Goal: Information Seeking & Learning: Learn about a topic

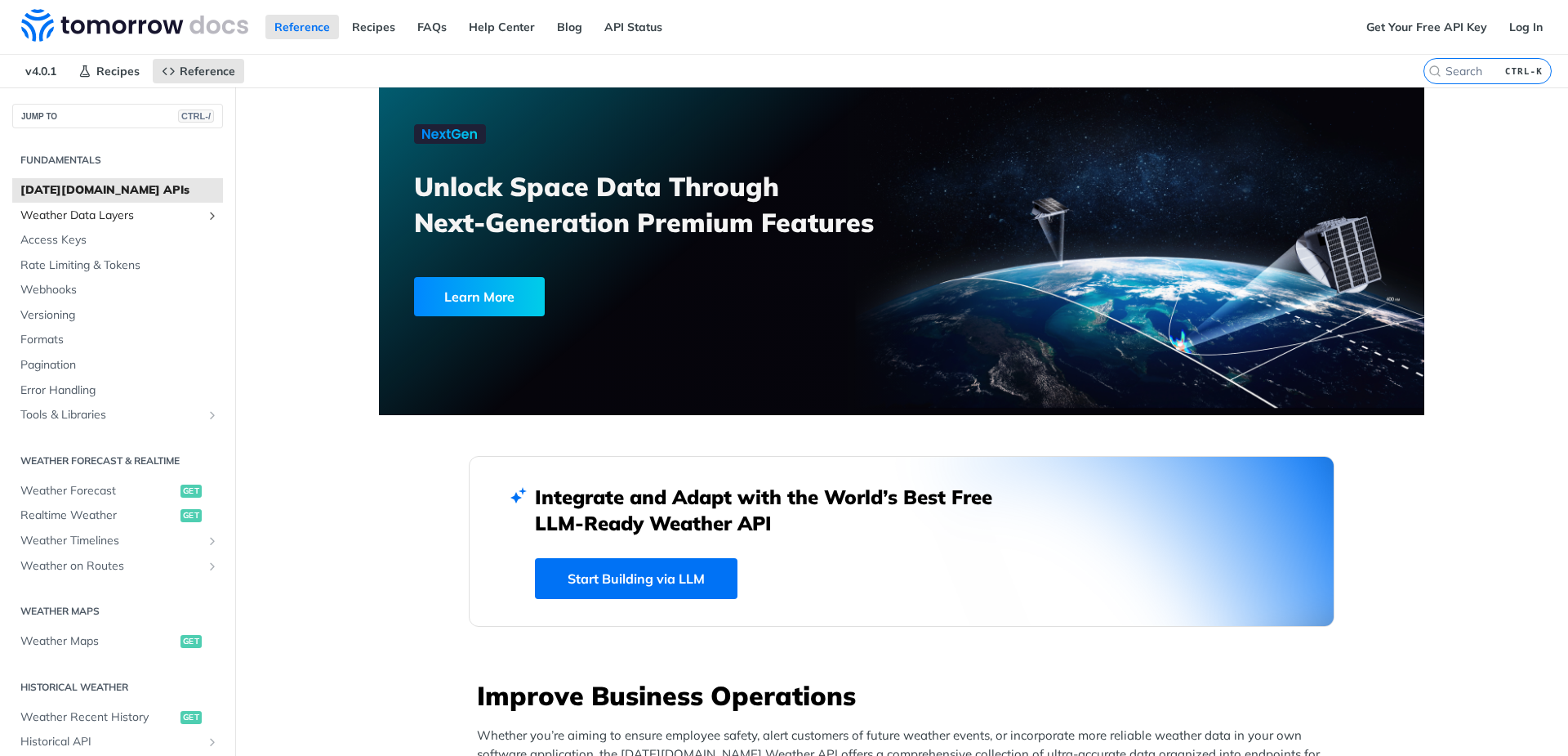
click at [86, 214] on span "Weather Data Layers" at bounding box center [111, 215] width 181 height 16
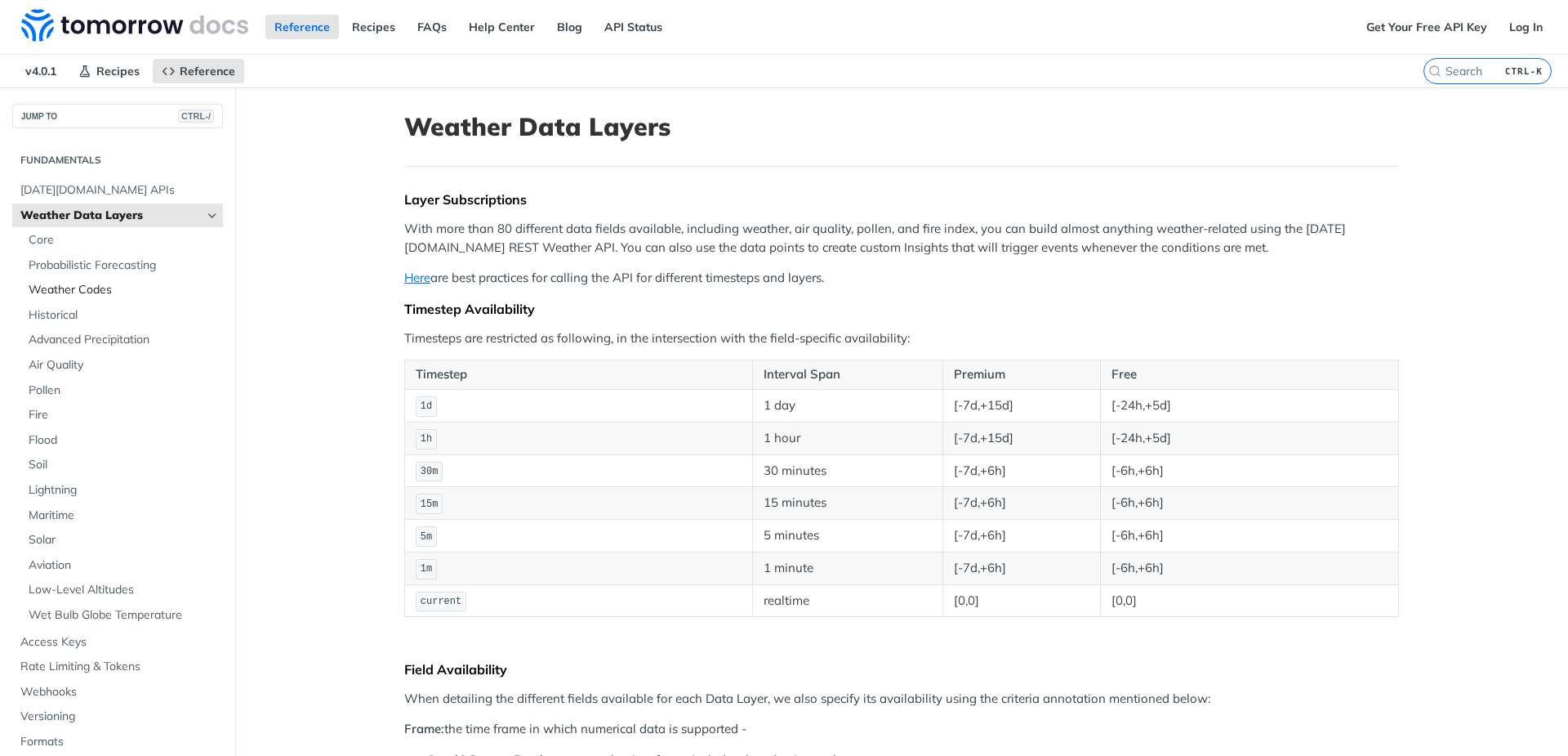
click at [85, 290] on span "Weather Codes" at bounding box center [123, 290] width 190 height 16
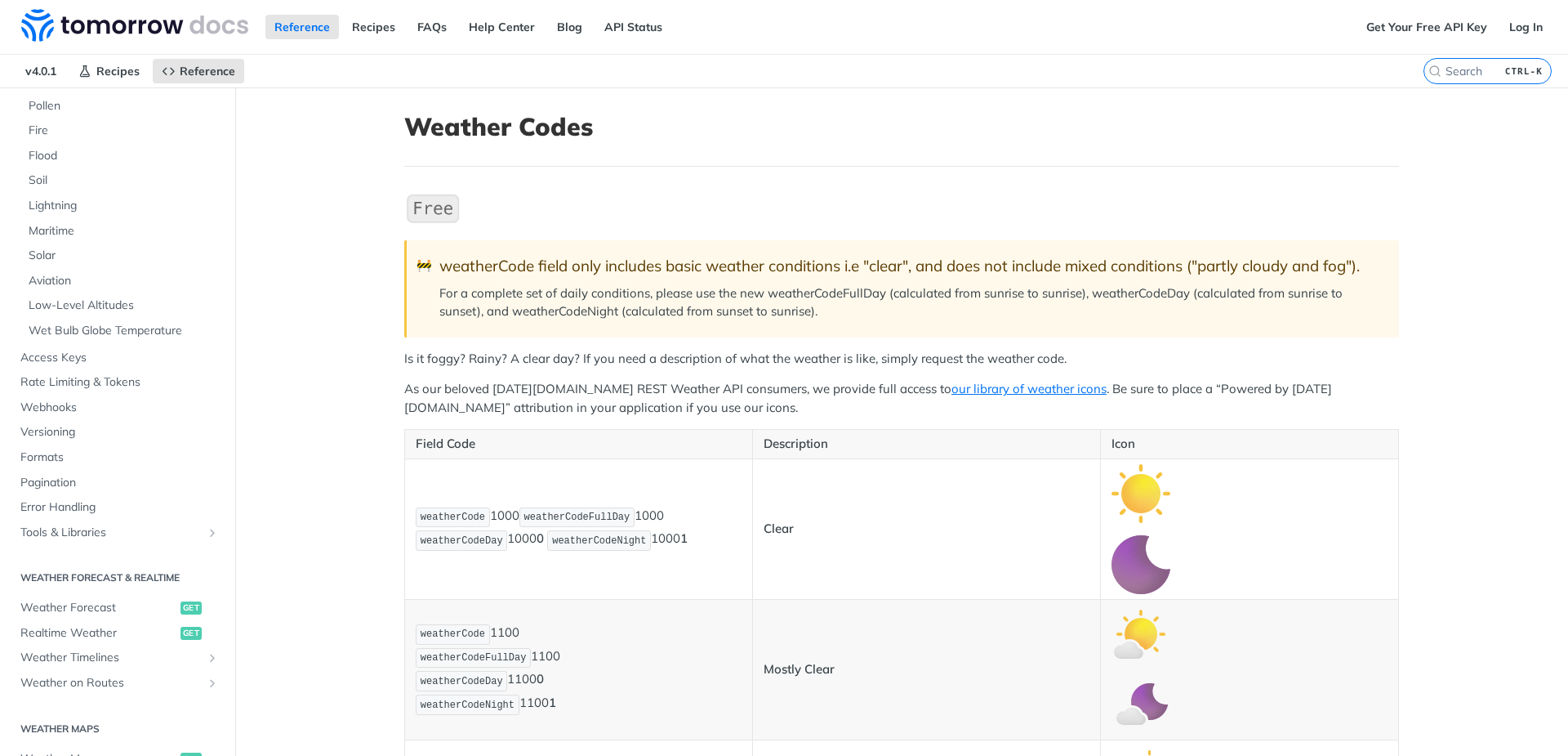
scroll to position [294, 0]
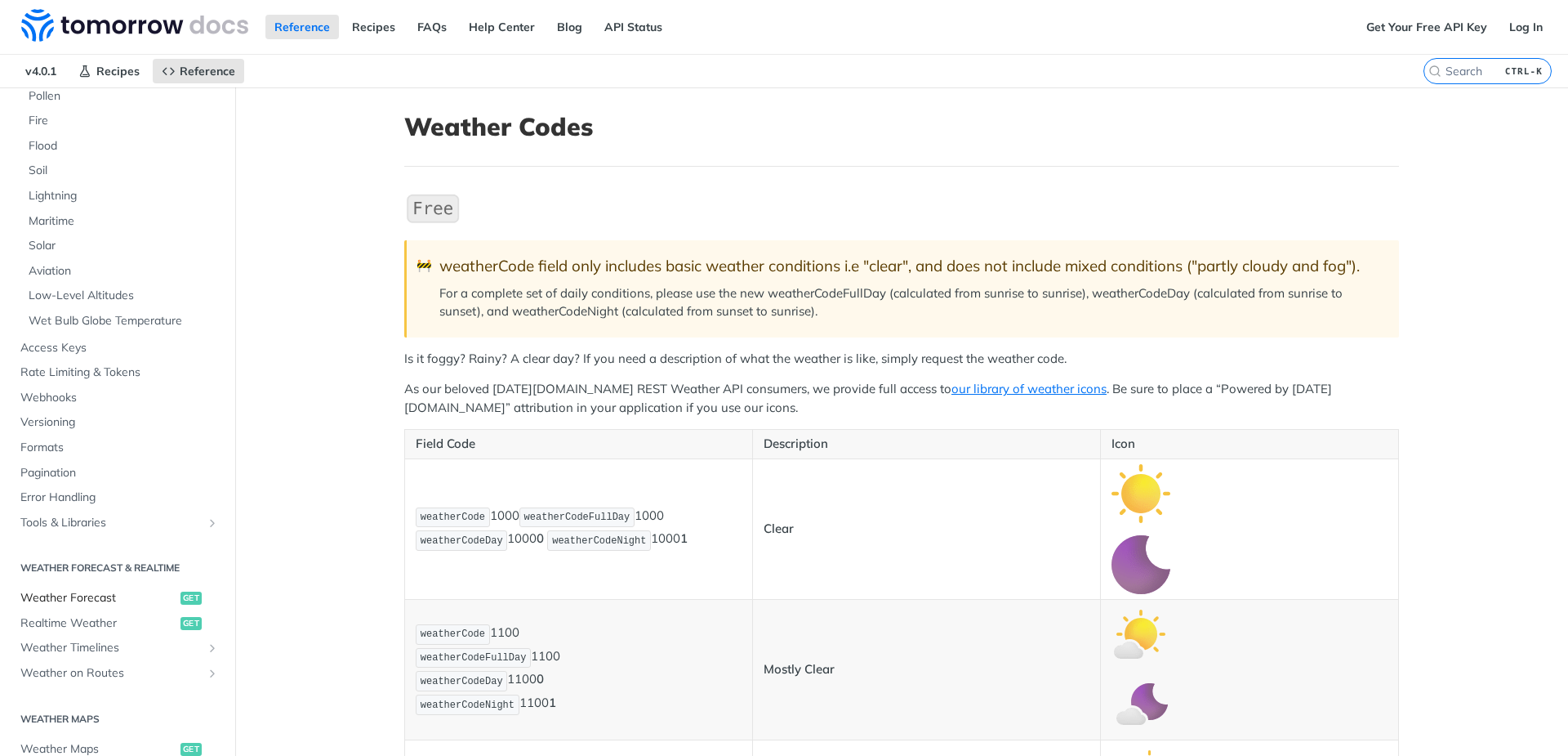
click at [134, 601] on span "Weather Forecast" at bounding box center [98, 598] width 156 height 16
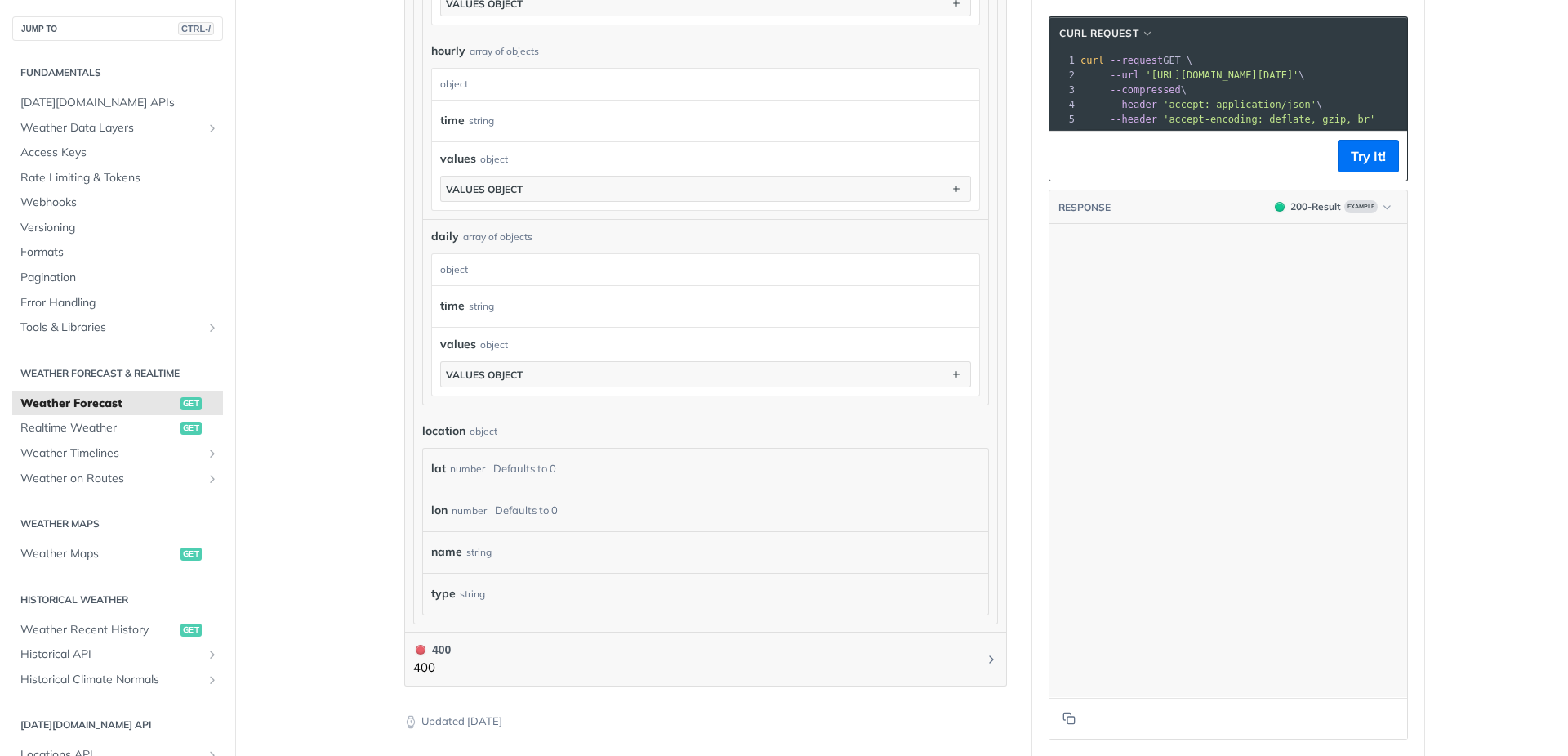
scroll to position [12617, 0]
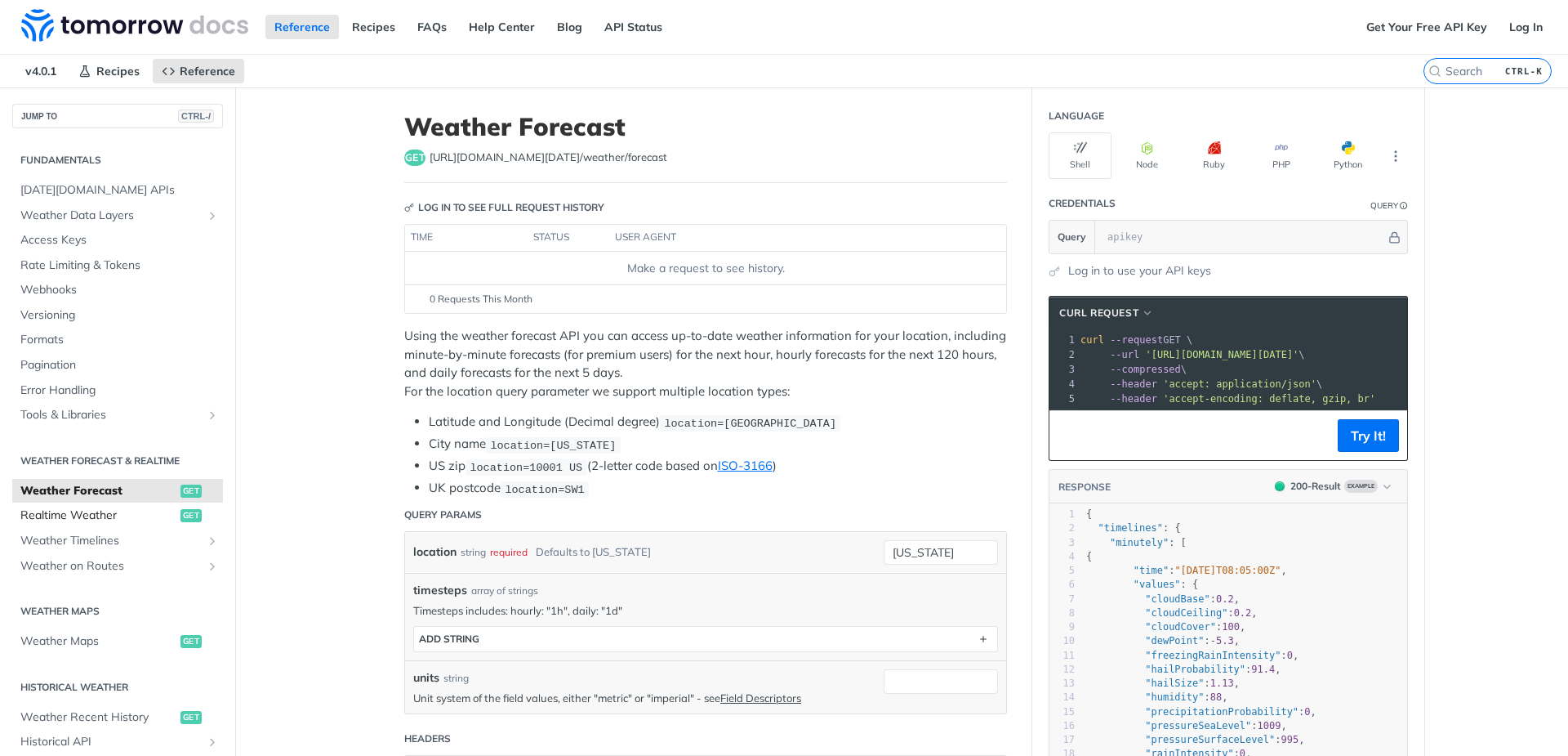
click at [64, 519] on span "Realtime Weather" at bounding box center [98, 515] width 156 height 16
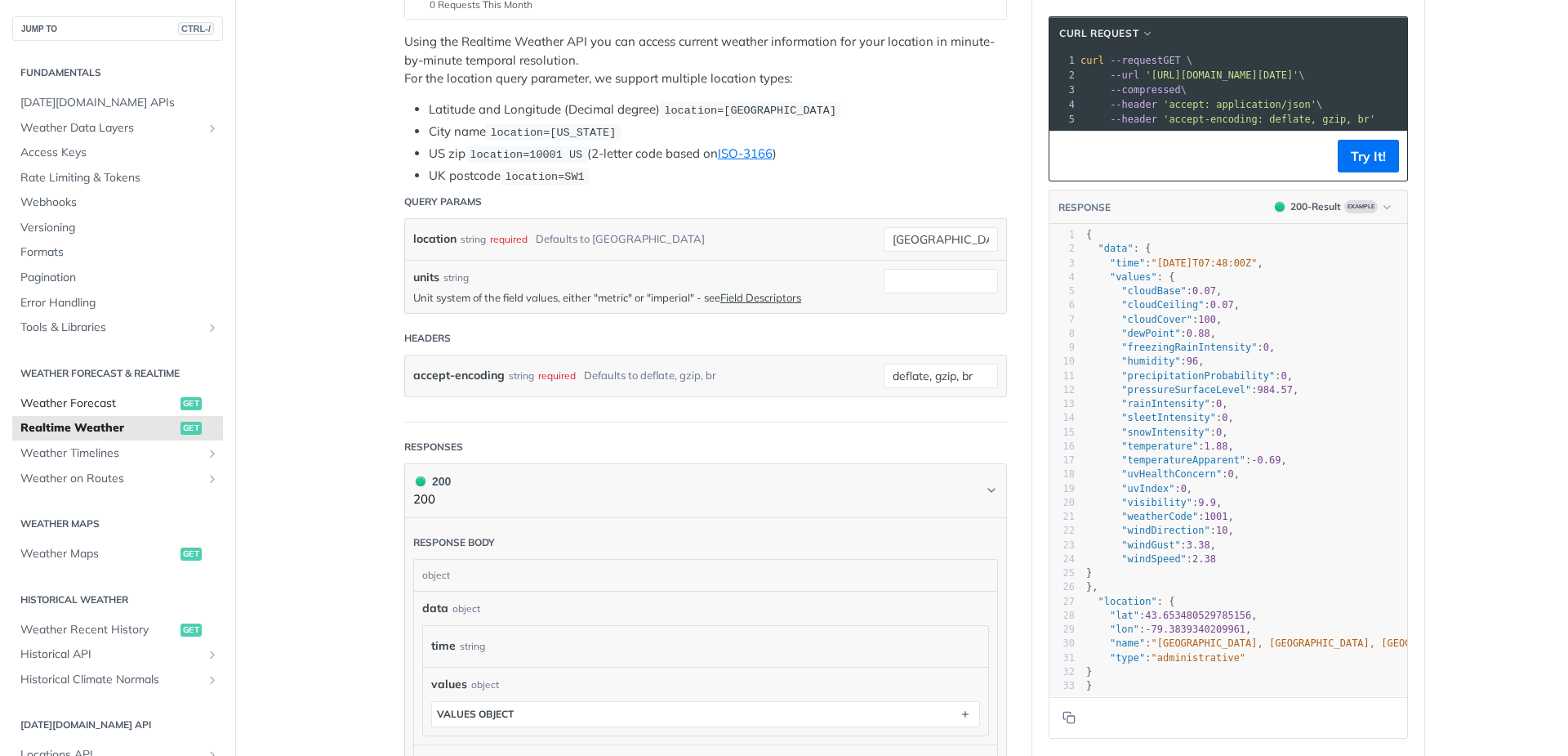
click at [52, 403] on span "Weather Forecast" at bounding box center [98, 403] width 156 height 16
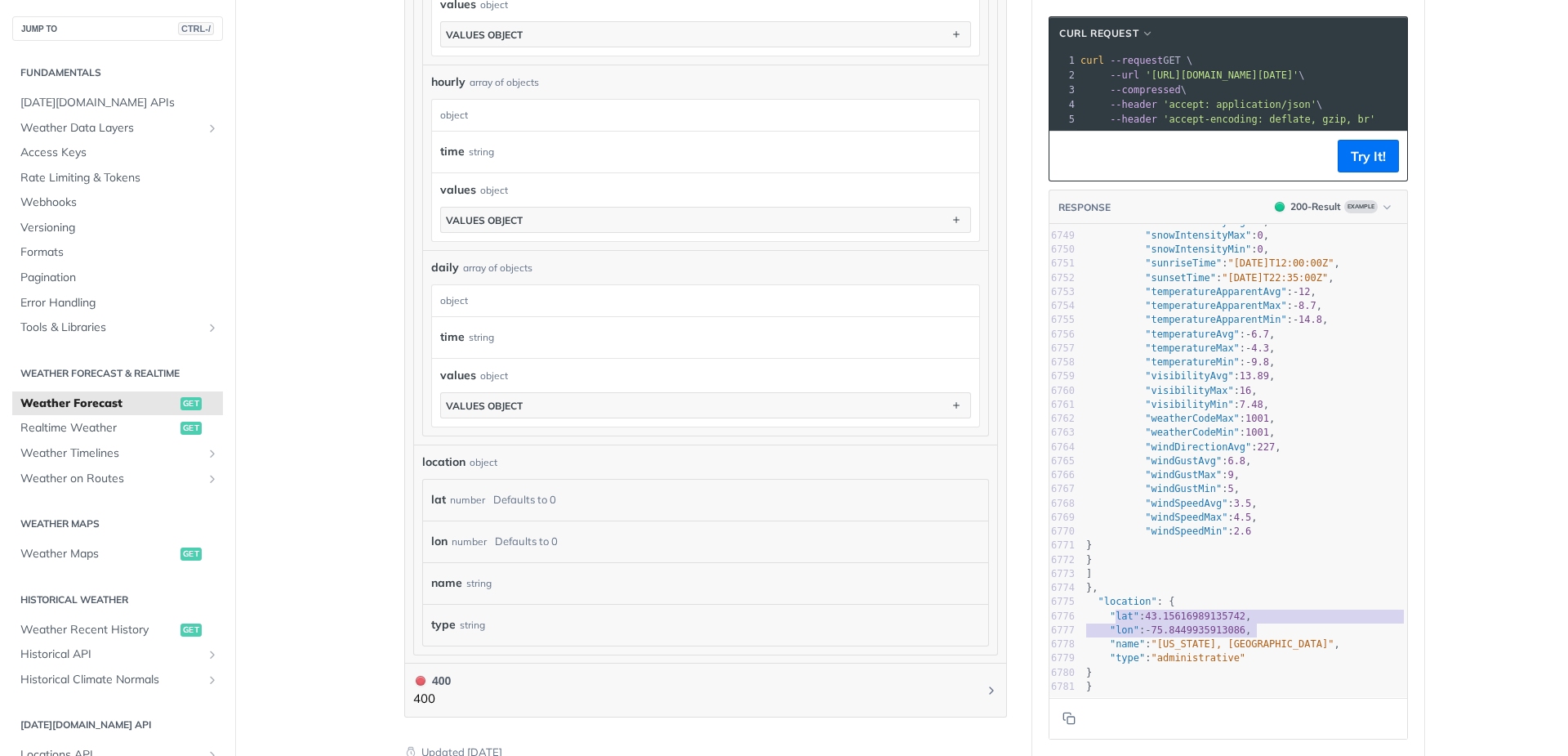
type textarea ""[GEOGRAPHIC_DATA],"
drag, startPoint x: 1267, startPoint y: 633, endPoint x: 1109, endPoint y: 614, distance: 159.1
click at [1109, 614] on div "6738 "sleetIntensityMax" : 0 , 6739 "sleetIntensityMin" : 0 , 6740 "snowAccumul…" at bounding box center [1245, 384] width 325 height 620
click at [1268, 577] on pre "]" at bounding box center [1245, 574] width 325 height 14
type textarea "{ "[GEOGRAPHIC_DATA],"
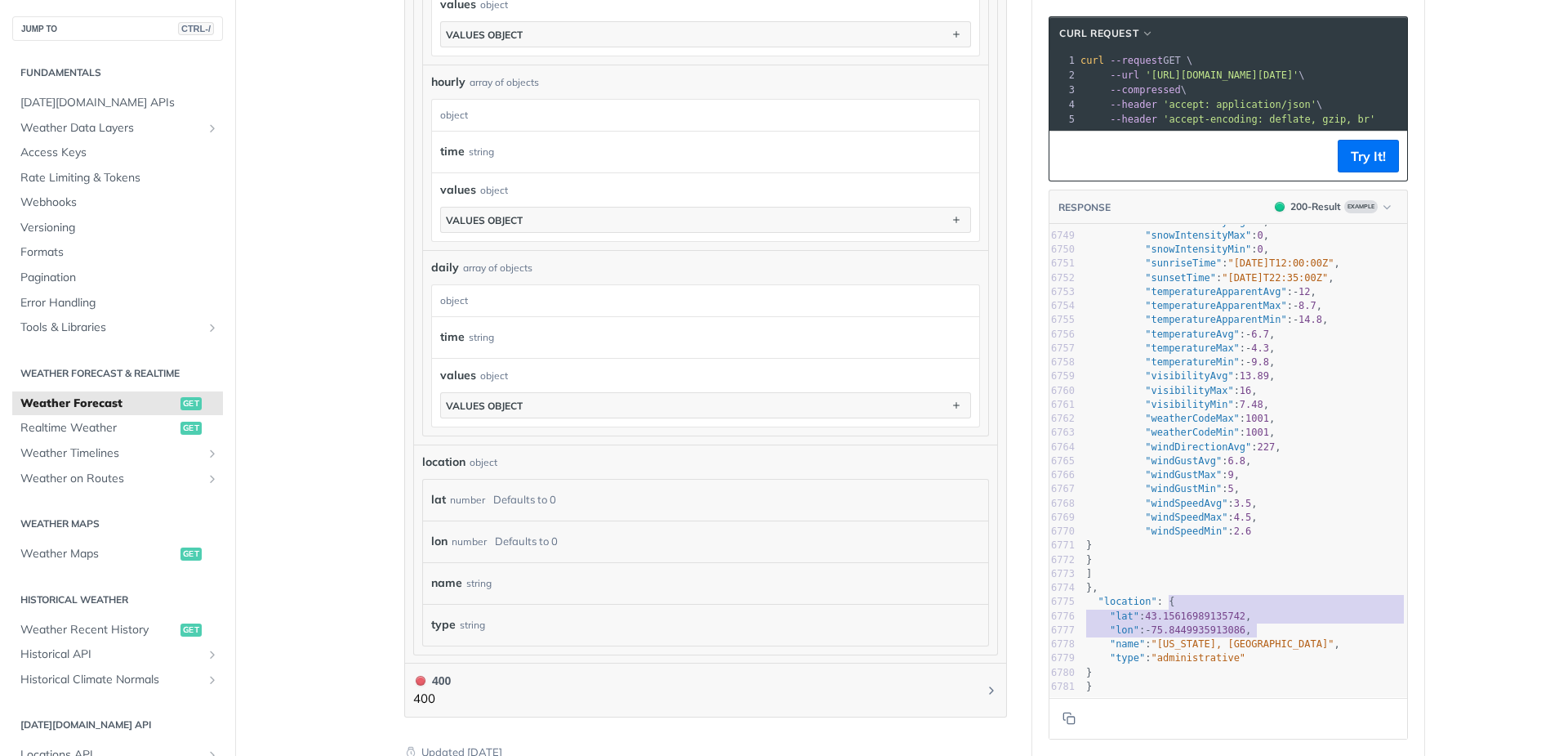
drag, startPoint x: 1270, startPoint y: 632, endPoint x: 1167, endPoint y: 605, distance: 106.5
click at [1167, 605] on div "6738 "sleetIntensityMax" : 0 , 6739 "sleetIntensityMin" : 0 , 6740 "snowAccumul…" at bounding box center [1245, 384] width 325 height 620
click at [1205, 687] on pre "}" at bounding box center [1245, 687] width 325 height 14
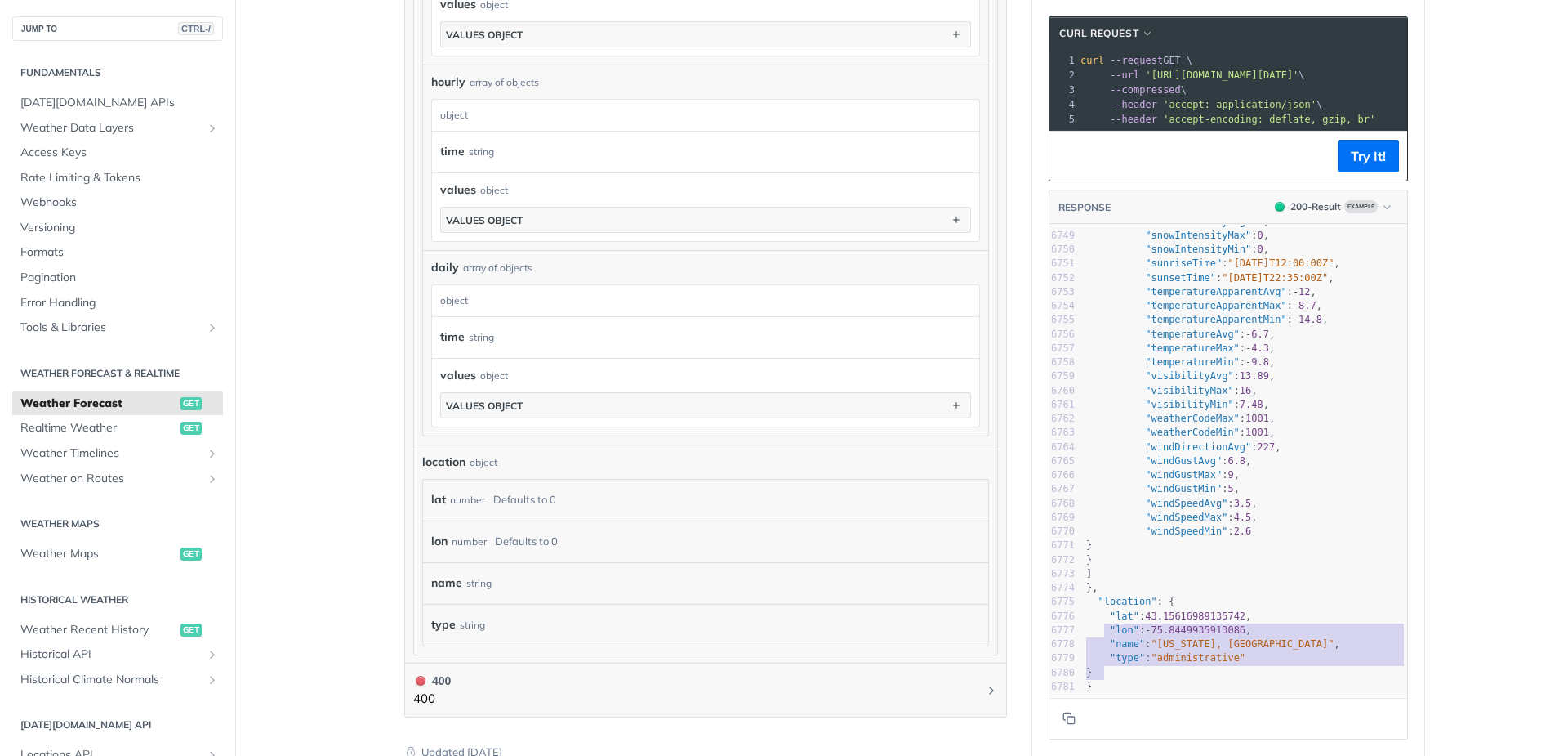
scroll to position [62, 17]
type textarea ""location": { "[GEOGRAPHIC_DATA], "name": "[US_STATE], [GEOGRAPHIC_DATA]", "typ…"
drag, startPoint x: 1115, startPoint y: 675, endPoint x: 1098, endPoint y: 604, distance: 73.0
click at [1098, 604] on div "6738 "sleetIntensityMax" : 0 , 6739 "sleetIntensityMin" : 0 , 6740 "snowAccumul…" at bounding box center [1245, 384] width 325 height 620
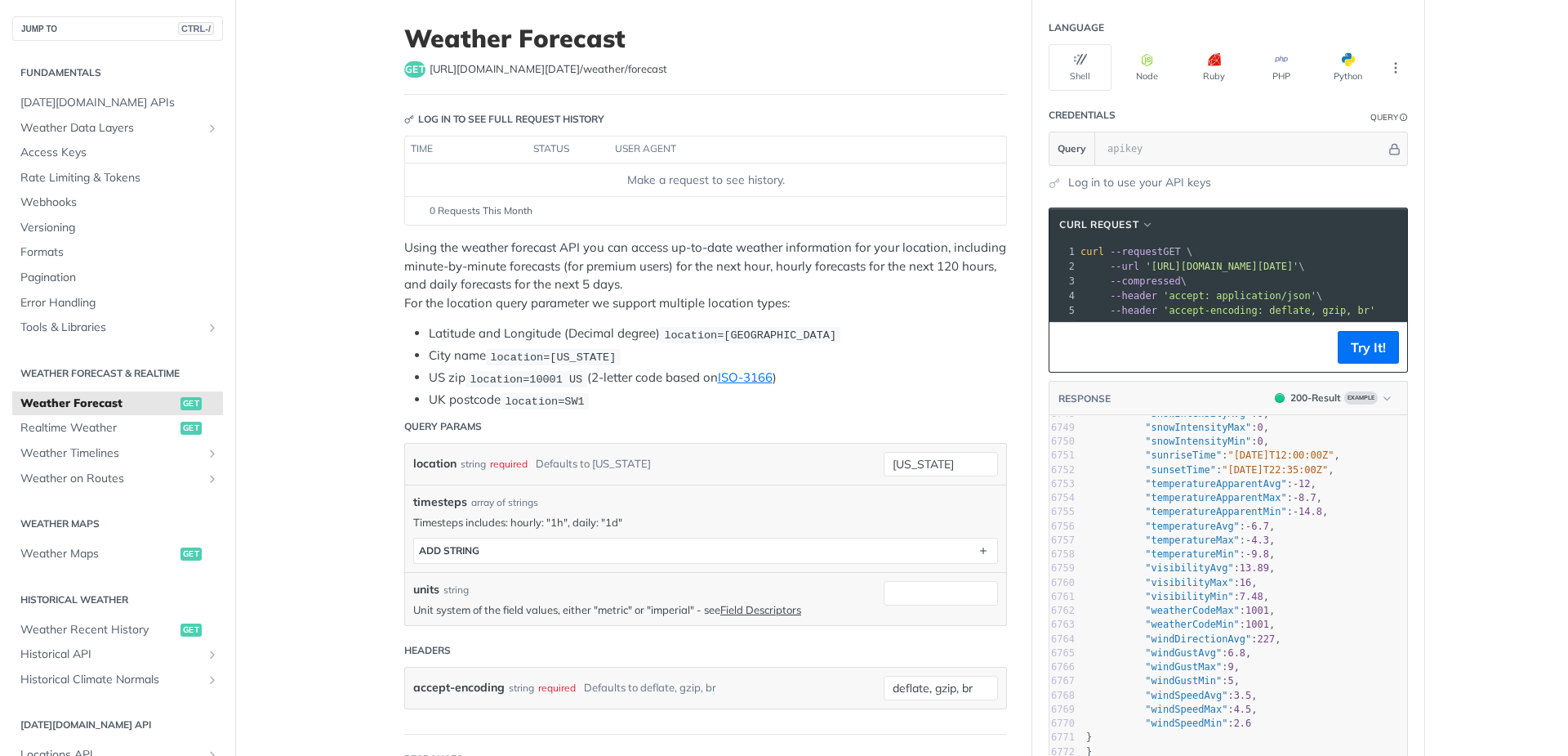
scroll to position [0, 0]
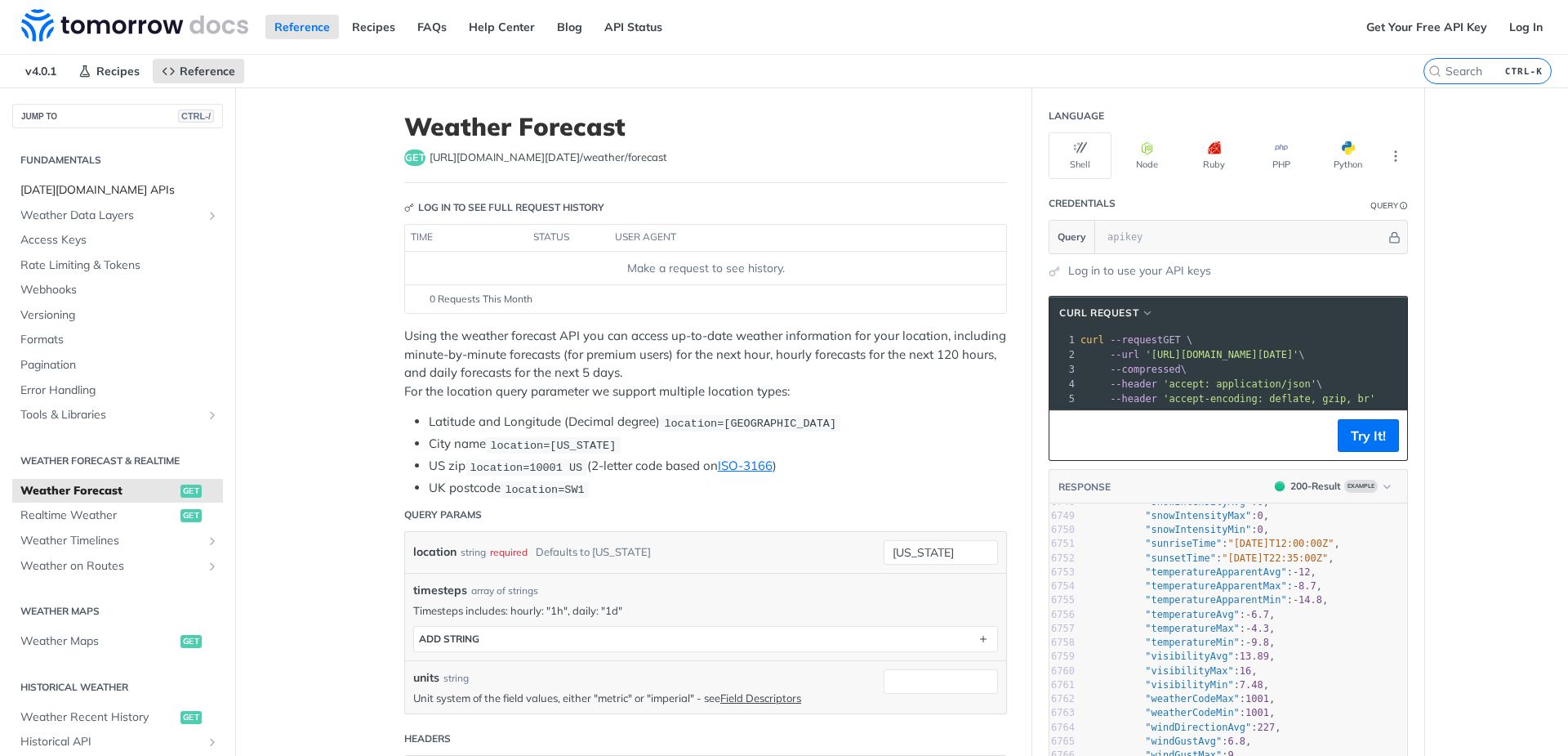
click at [107, 184] on span "[DATE][DOMAIN_NAME] APIs" at bounding box center [120, 190] width 198 height 16
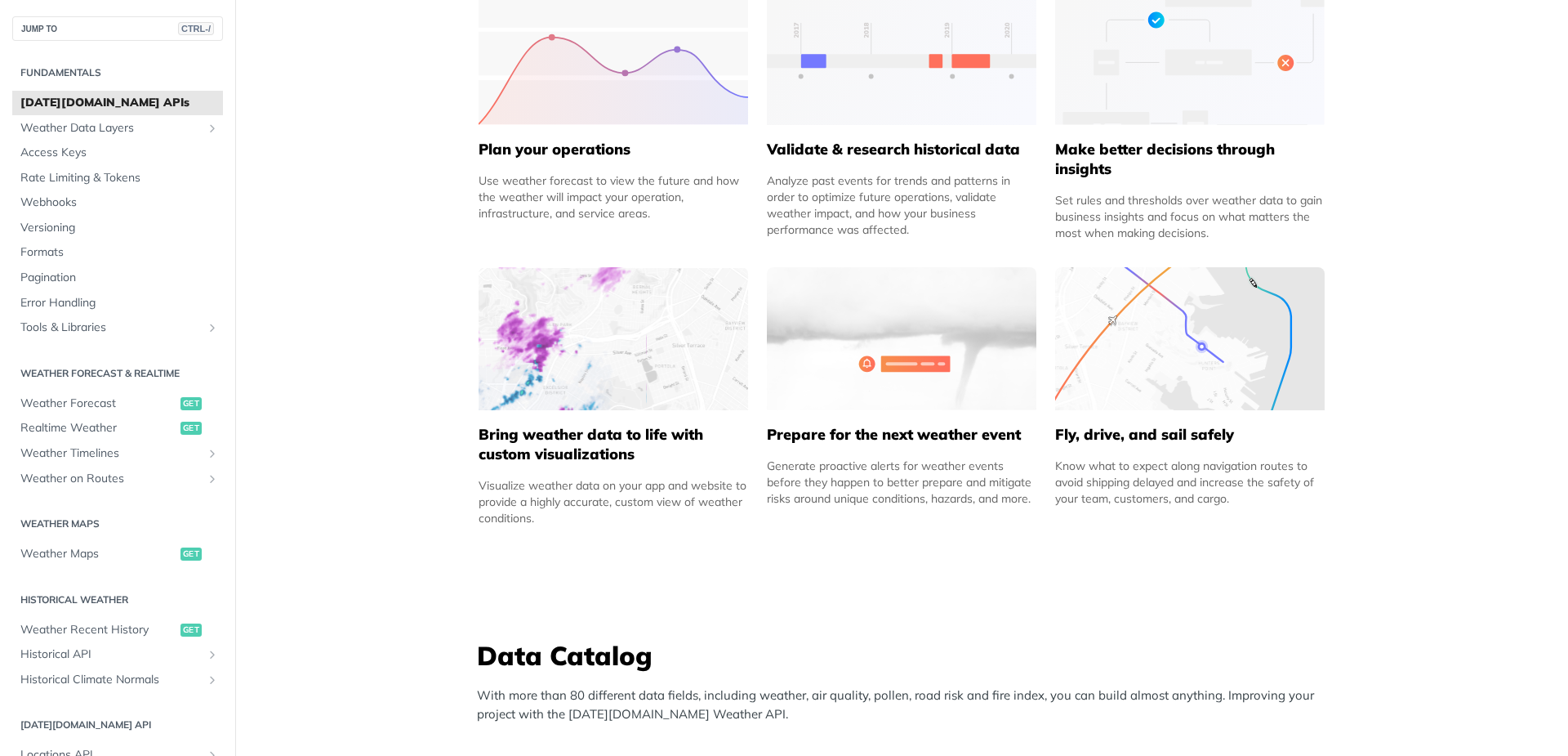
scroll to position [1275, 0]
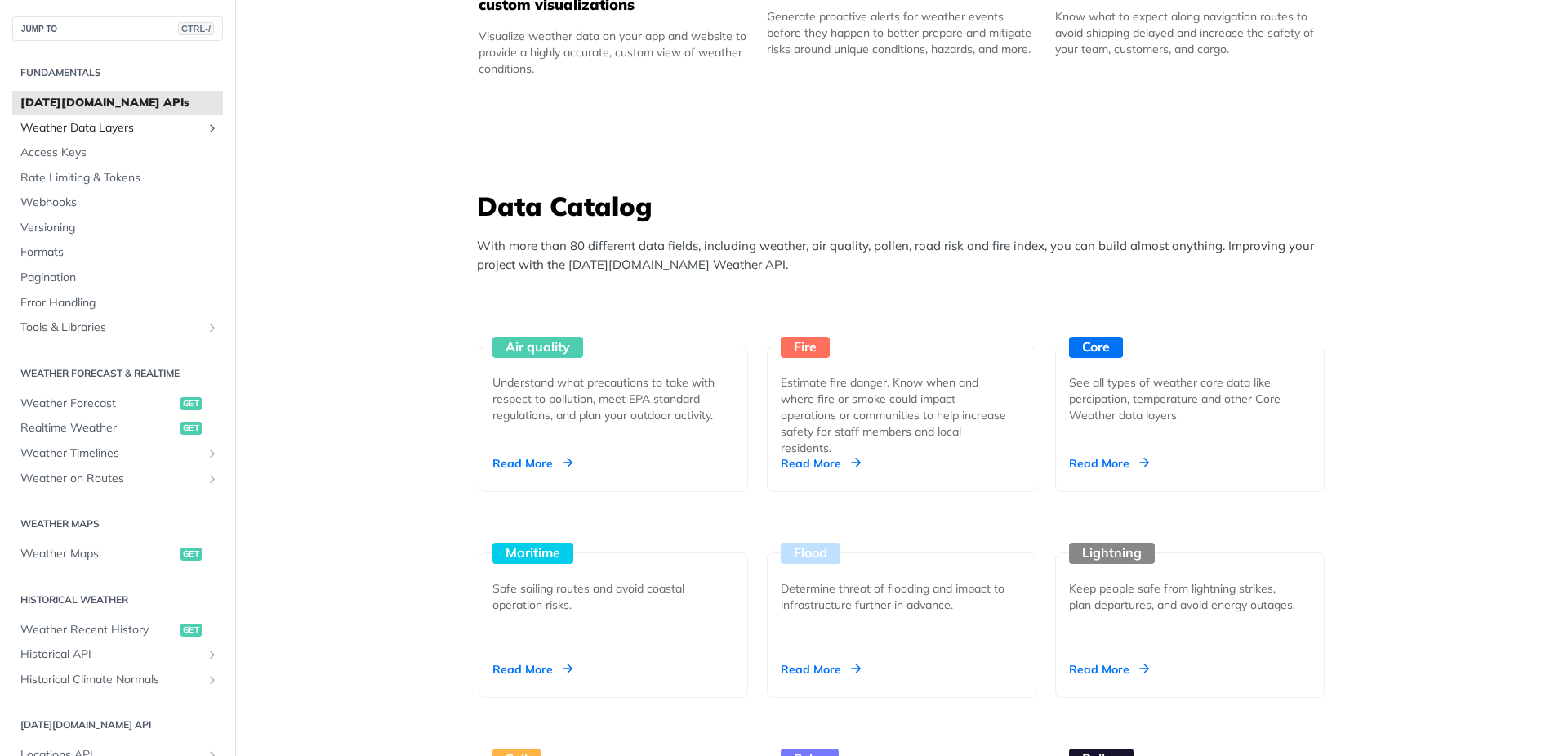
click at [70, 133] on span "Weather Data Layers" at bounding box center [111, 128] width 181 height 16
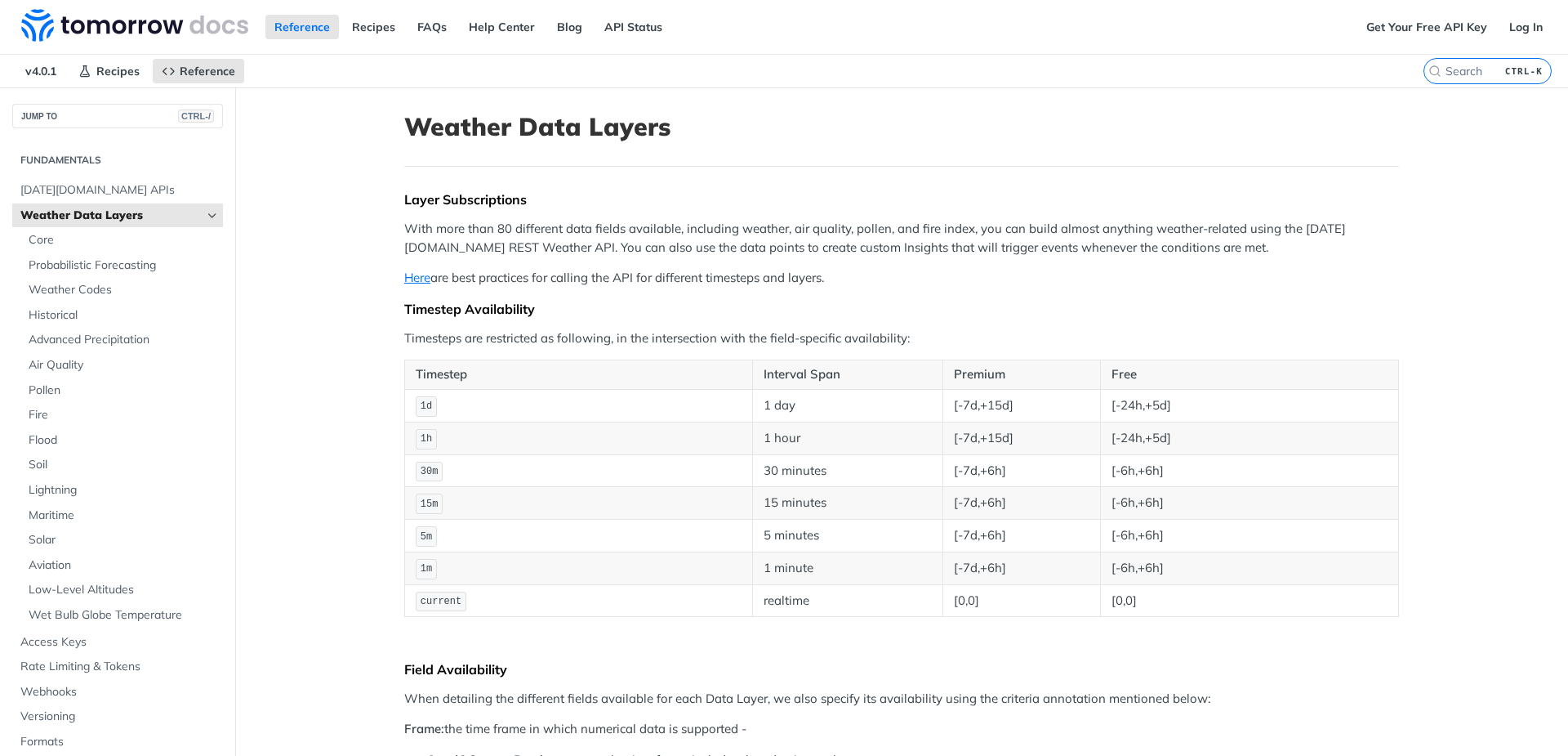
click at [216, 214] on icon "Hide subpages for Weather Data Layers" at bounding box center [212, 215] width 13 height 13
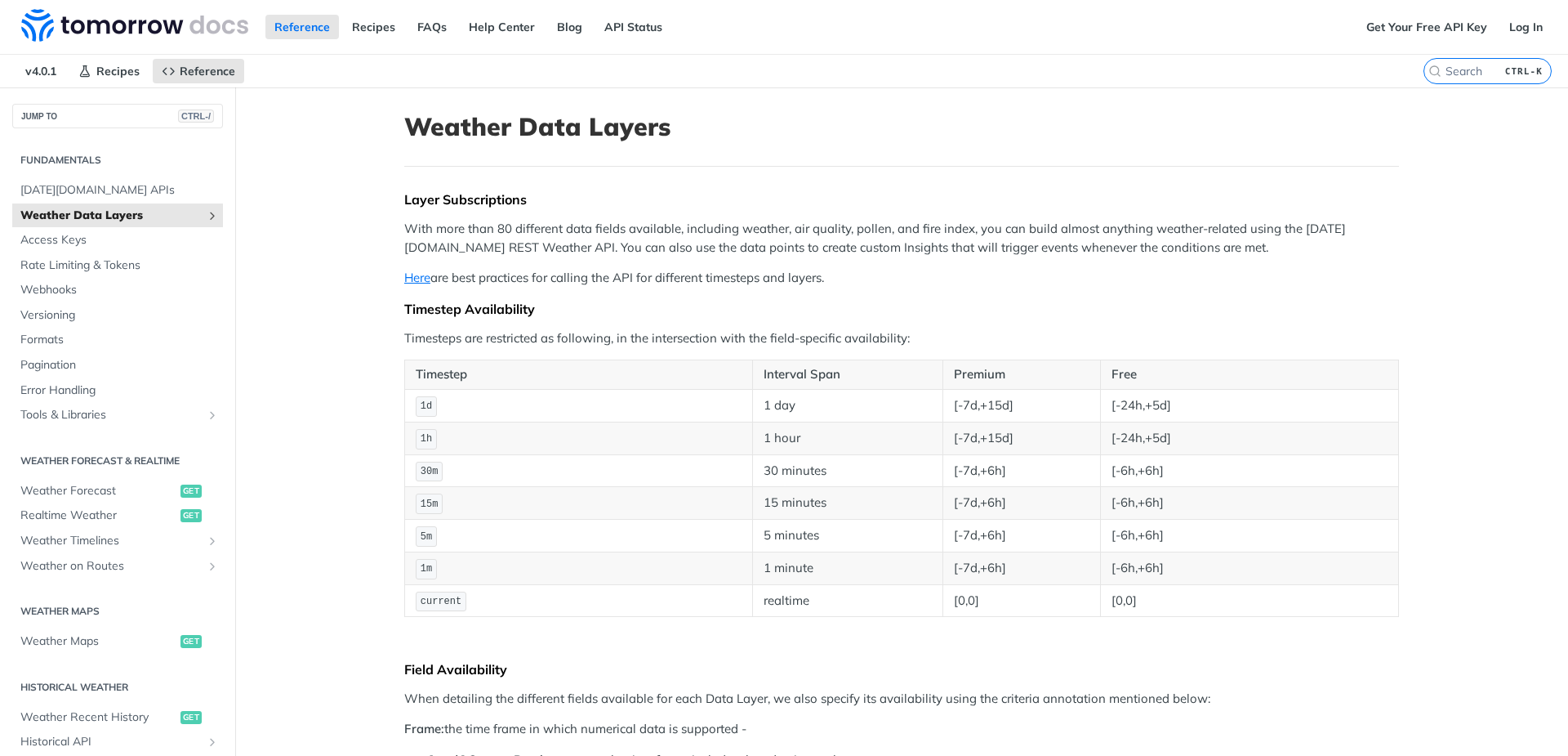
click at [216, 214] on icon "Show subpages for Weather Data Layers" at bounding box center [212, 215] width 13 height 13
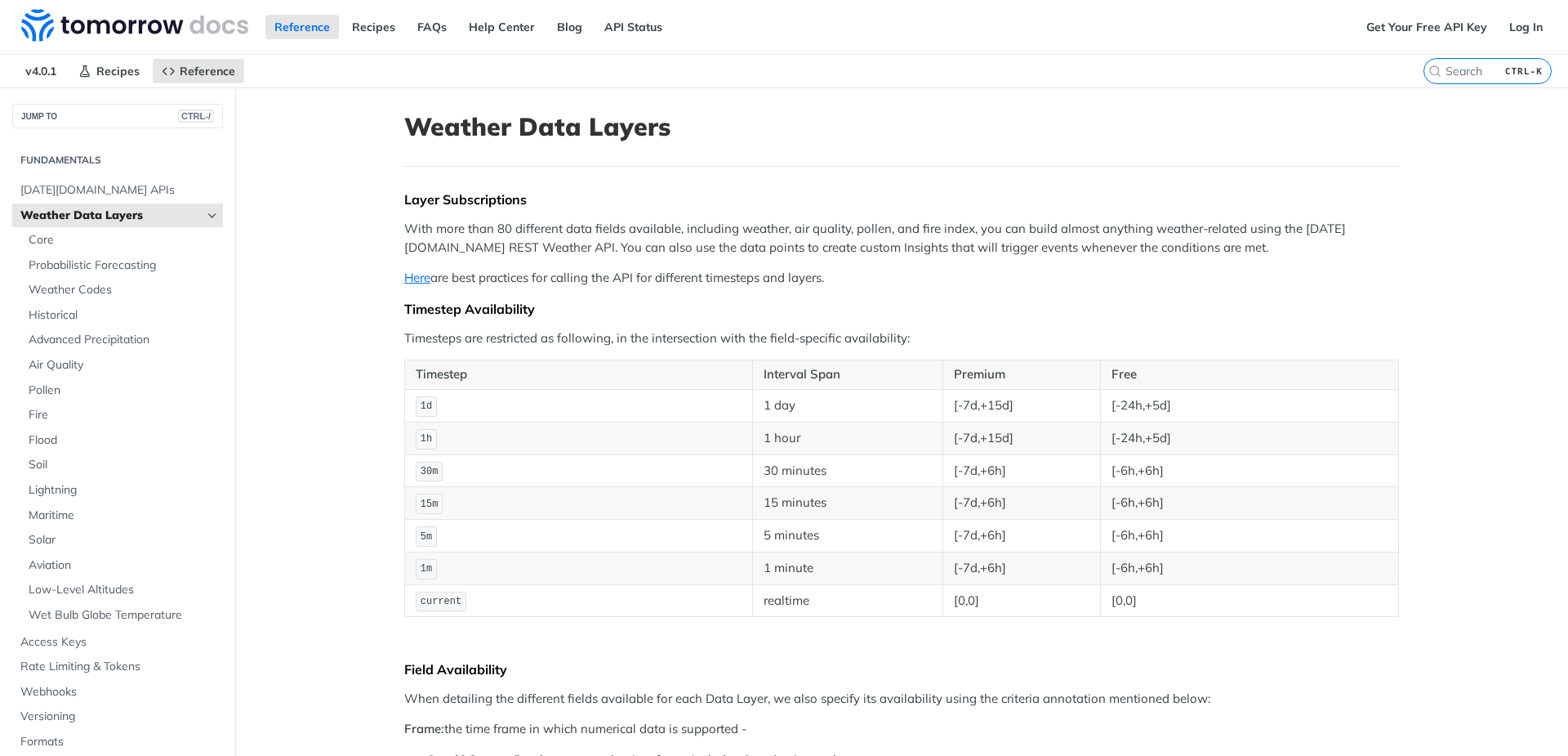
click at [216, 214] on icon "Hide subpages for Weather Data Layers" at bounding box center [212, 215] width 13 height 13
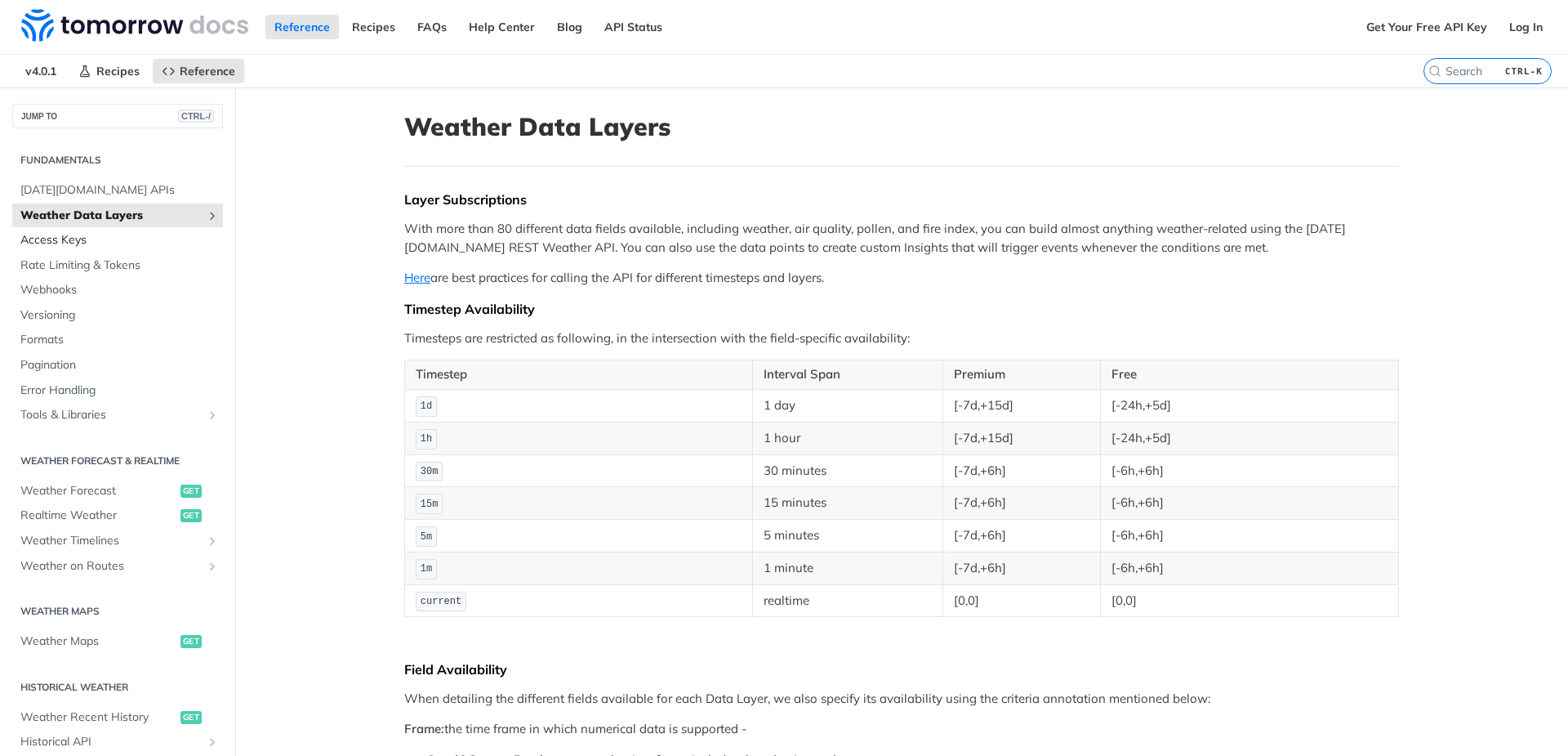
click at [186, 248] on span "Access Keys" at bounding box center [120, 240] width 198 height 16
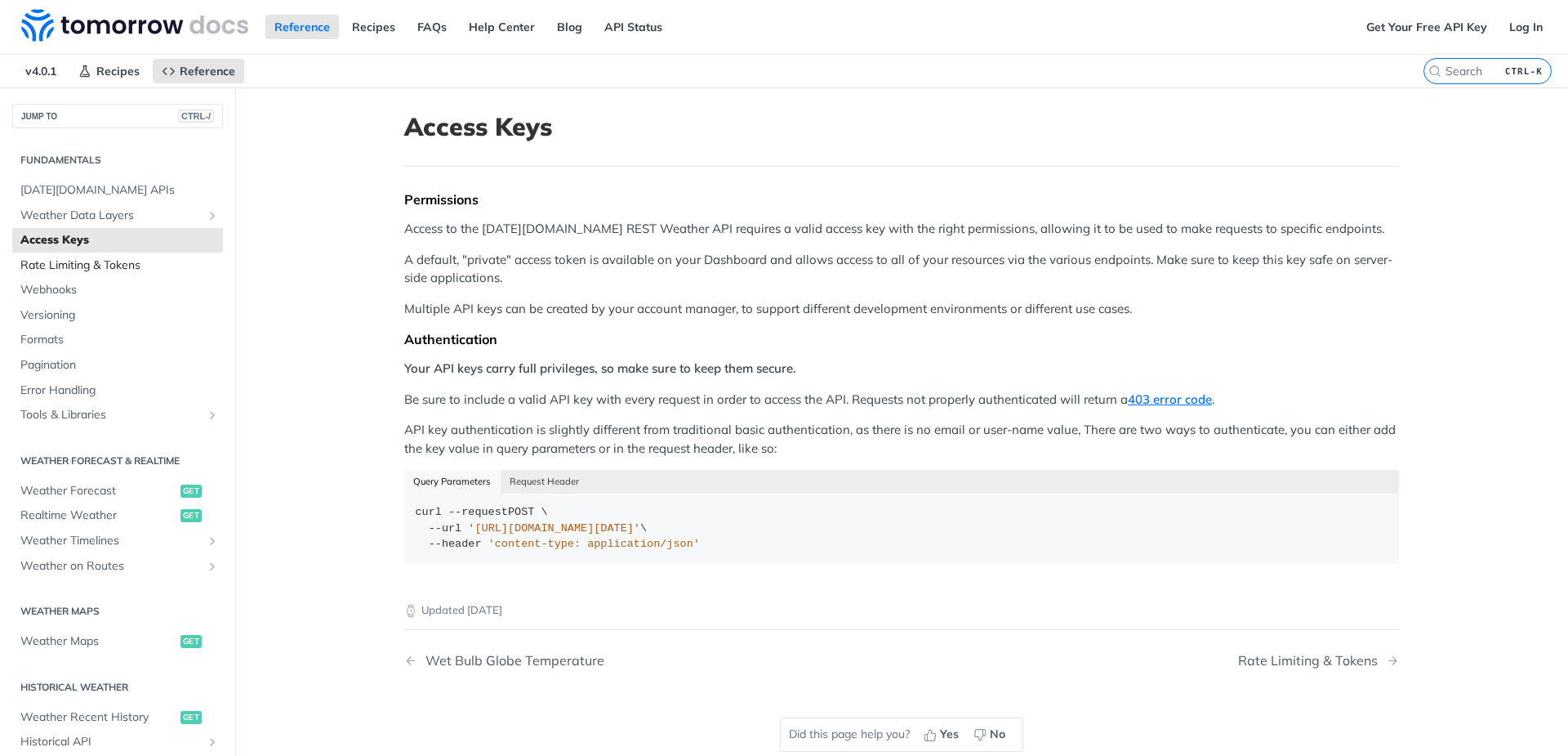
click at [160, 267] on span "Rate Limiting & Tokens" at bounding box center [120, 265] width 198 height 16
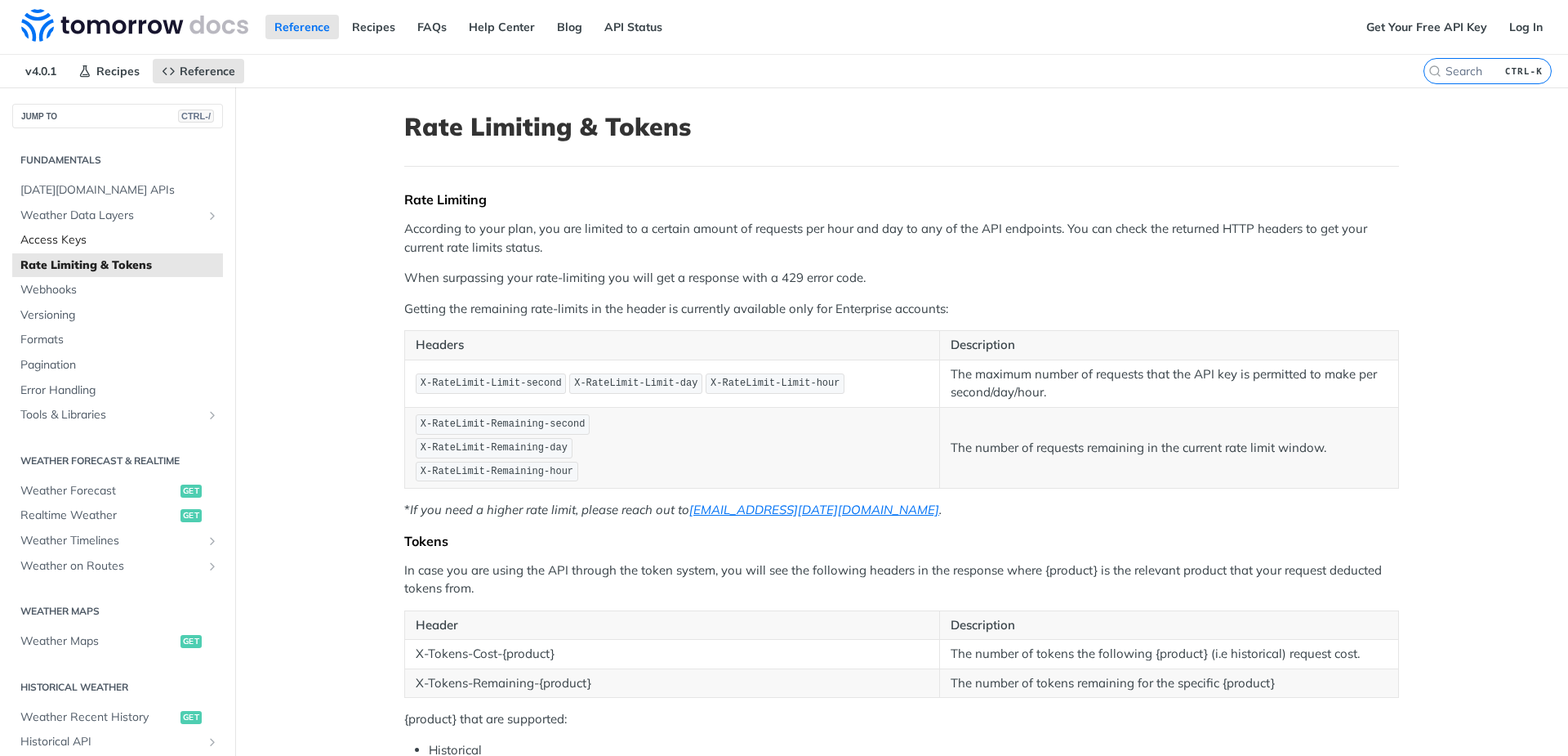
click at [173, 241] on span "Access Keys" at bounding box center [120, 240] width 198 height 16
